Goal: Find specific page/section: Find specific page/section

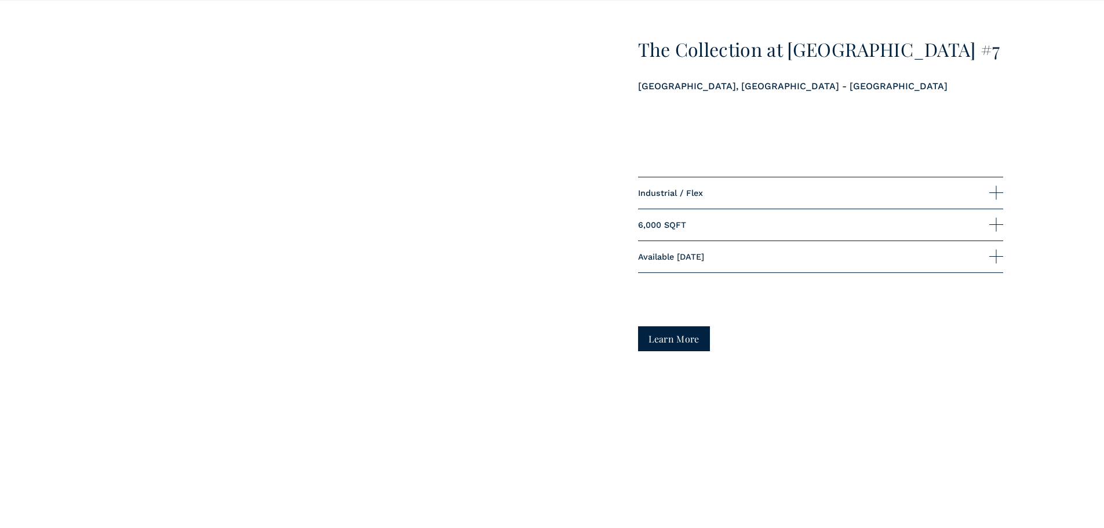
scroll to position [1217, 0]
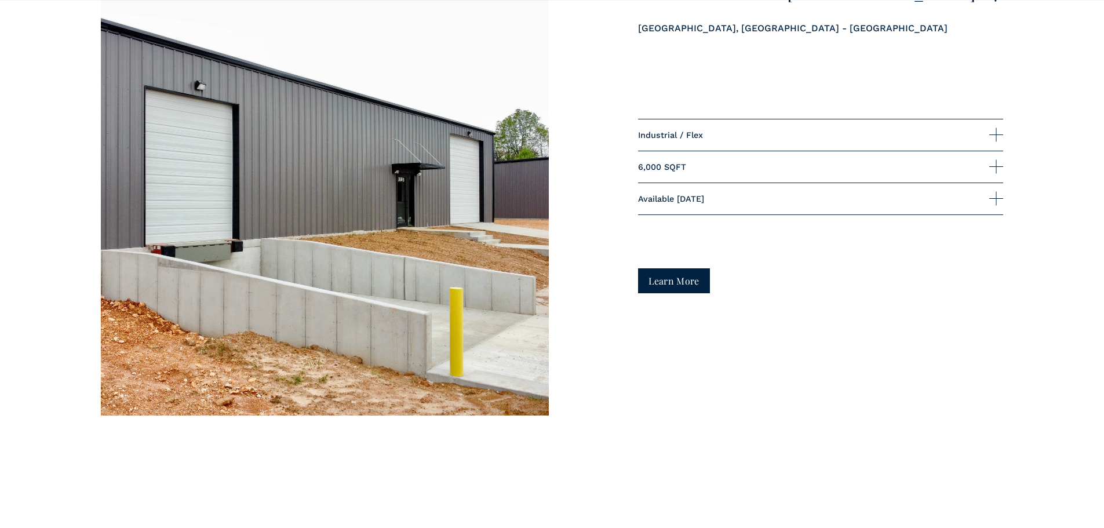
click at [669, 280] on link "Learn More" at bounding box center [674, 280] width 72 height 25
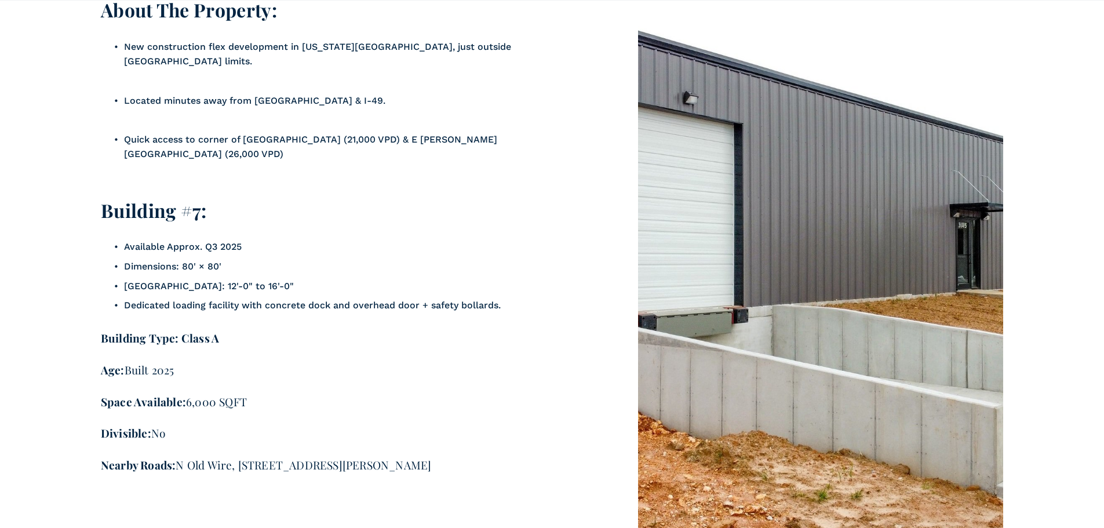
scroll to position [2434, 0]
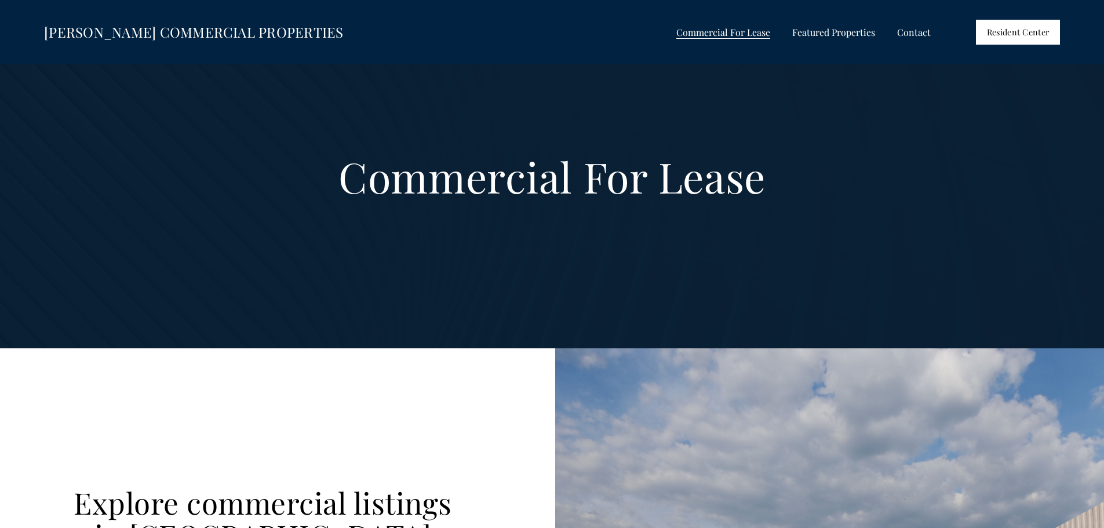
scroll to position [1217, 0]
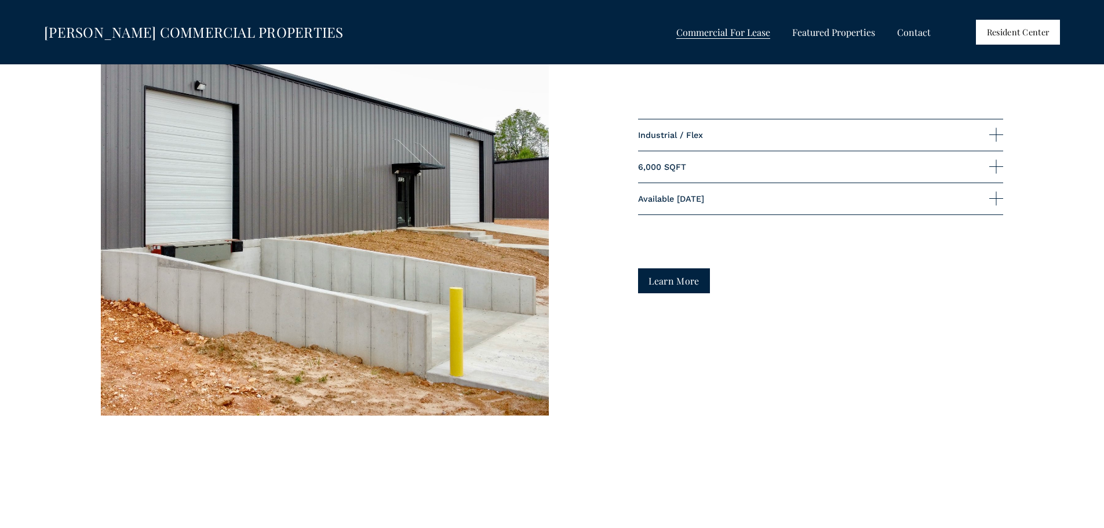
click at [676, 280] on link "Learn More" at bounding box center [674, 280] width 72 height 25
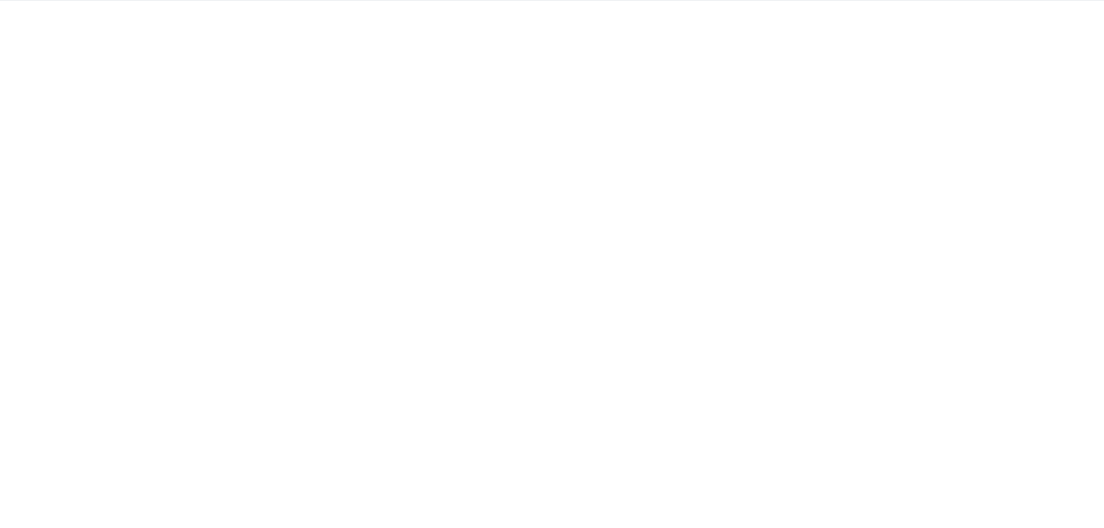
scroll to position [406, 0]
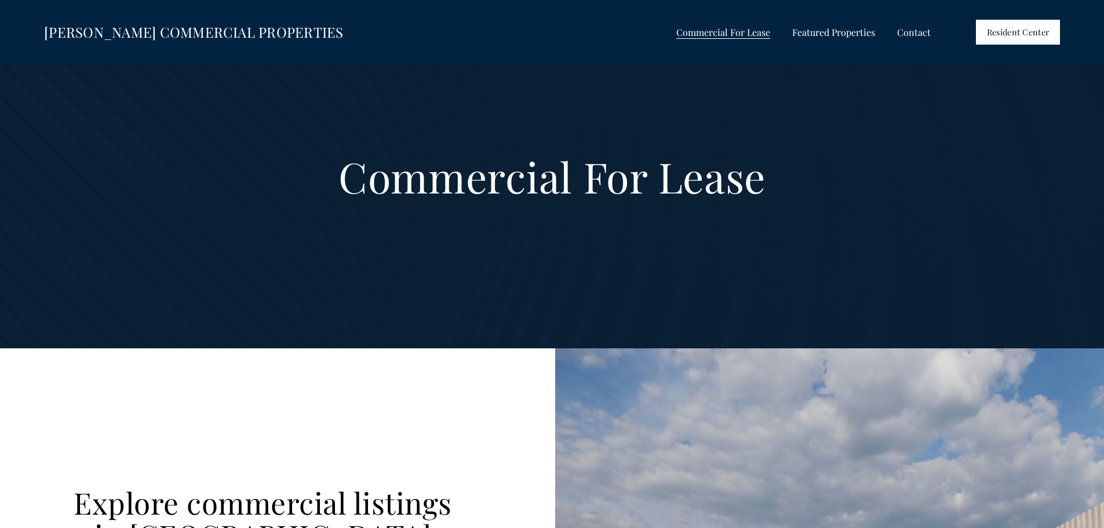
scroll to position [1217, 0]
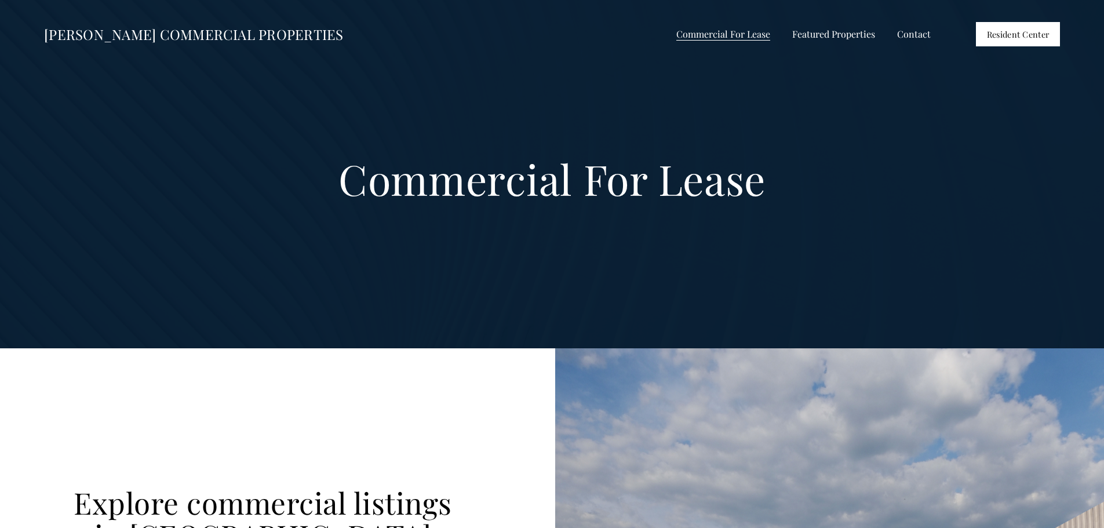
click at [748, 35] on span "Commercial For Lease" at bounding box center [723, 34] width 94 height 15
click at [0, 0] on span "Office For Lease" at bounding box center [0, 0] width 0 height 0
